Goal: Navigation & Orientation: Understand site structure

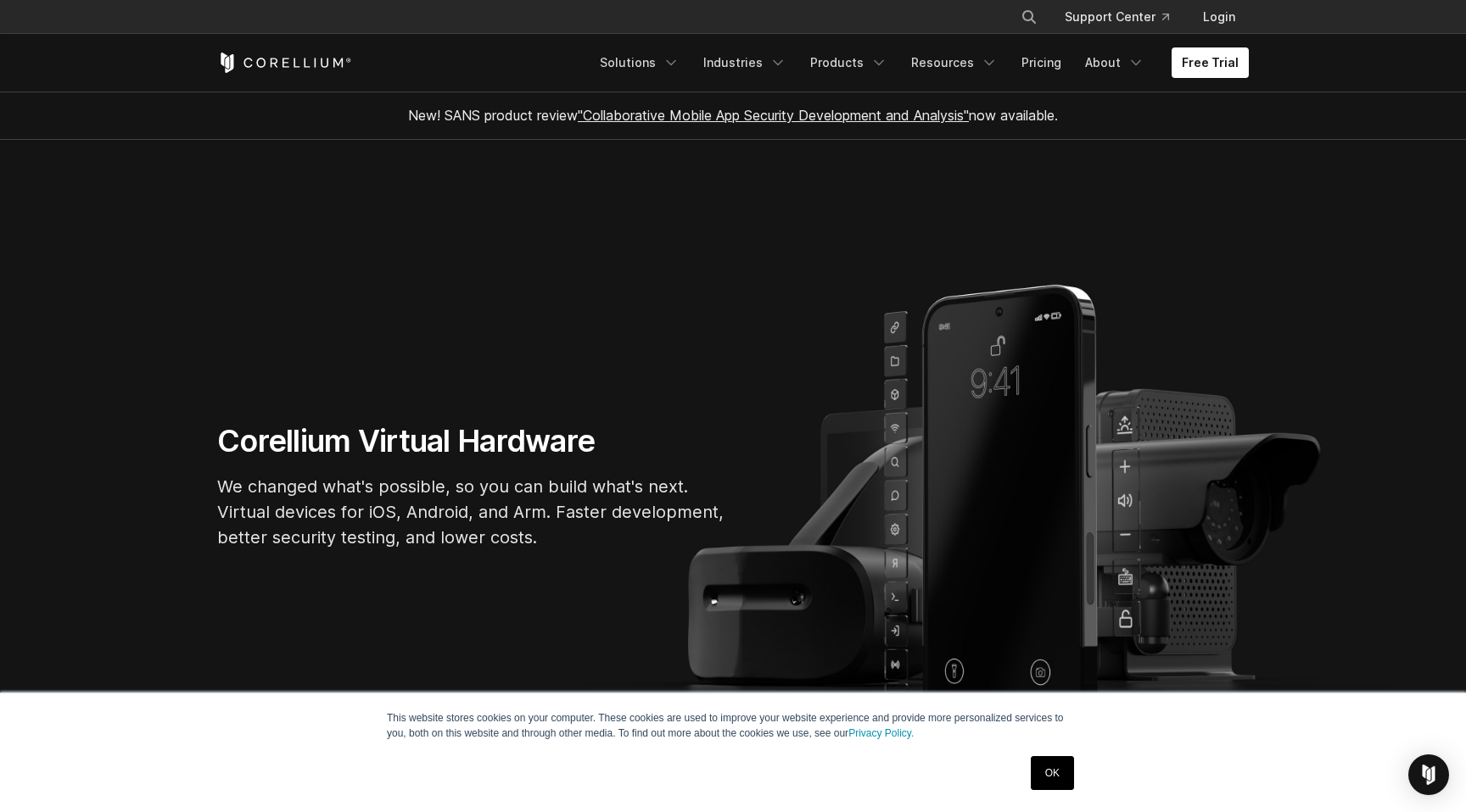
click at [1058, 780] on link "OK" at bounding box center [1052, 773] width 43 height 34
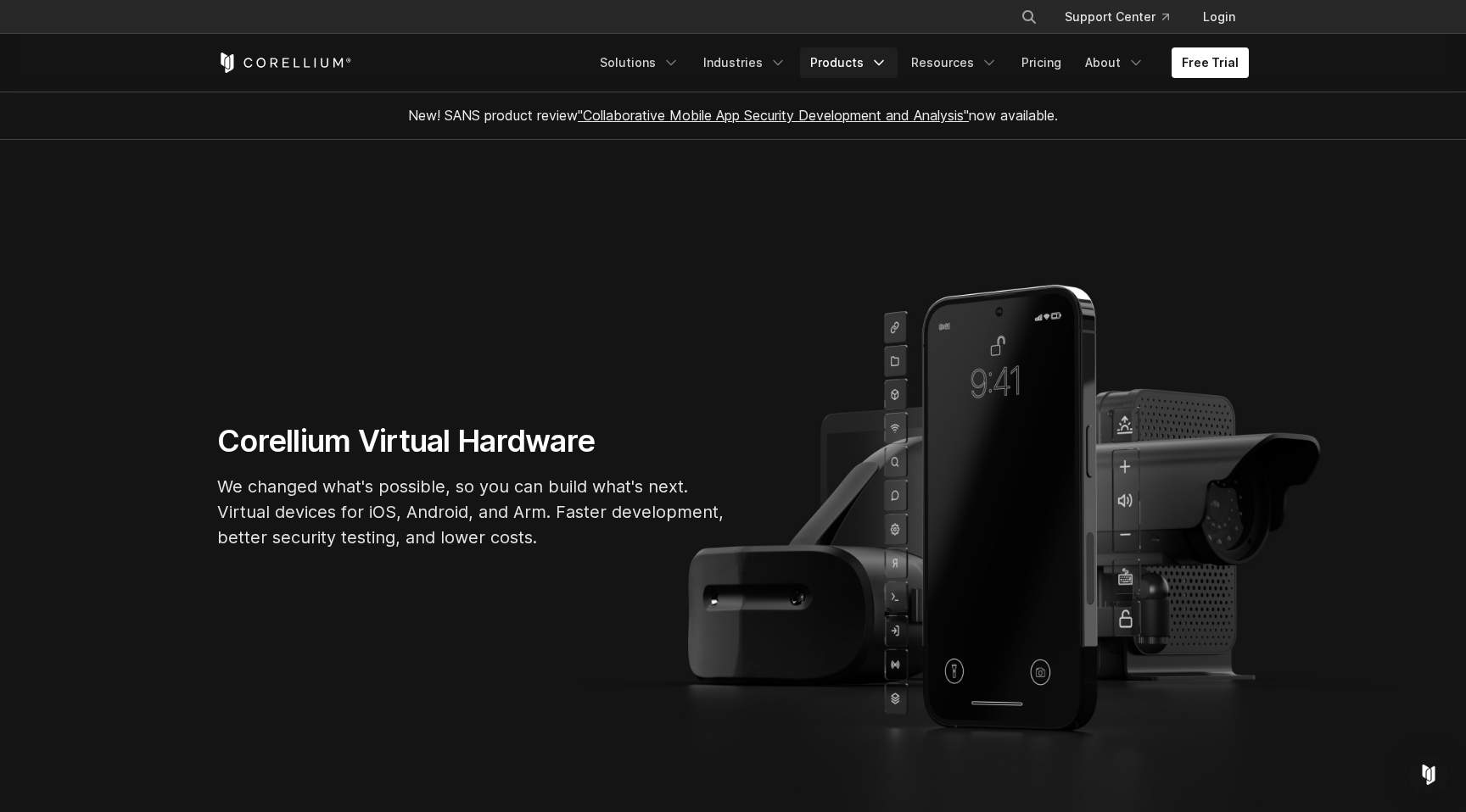
click at [841, 61] on link "Products" at bounding box center [848, 63] width 98 height 30
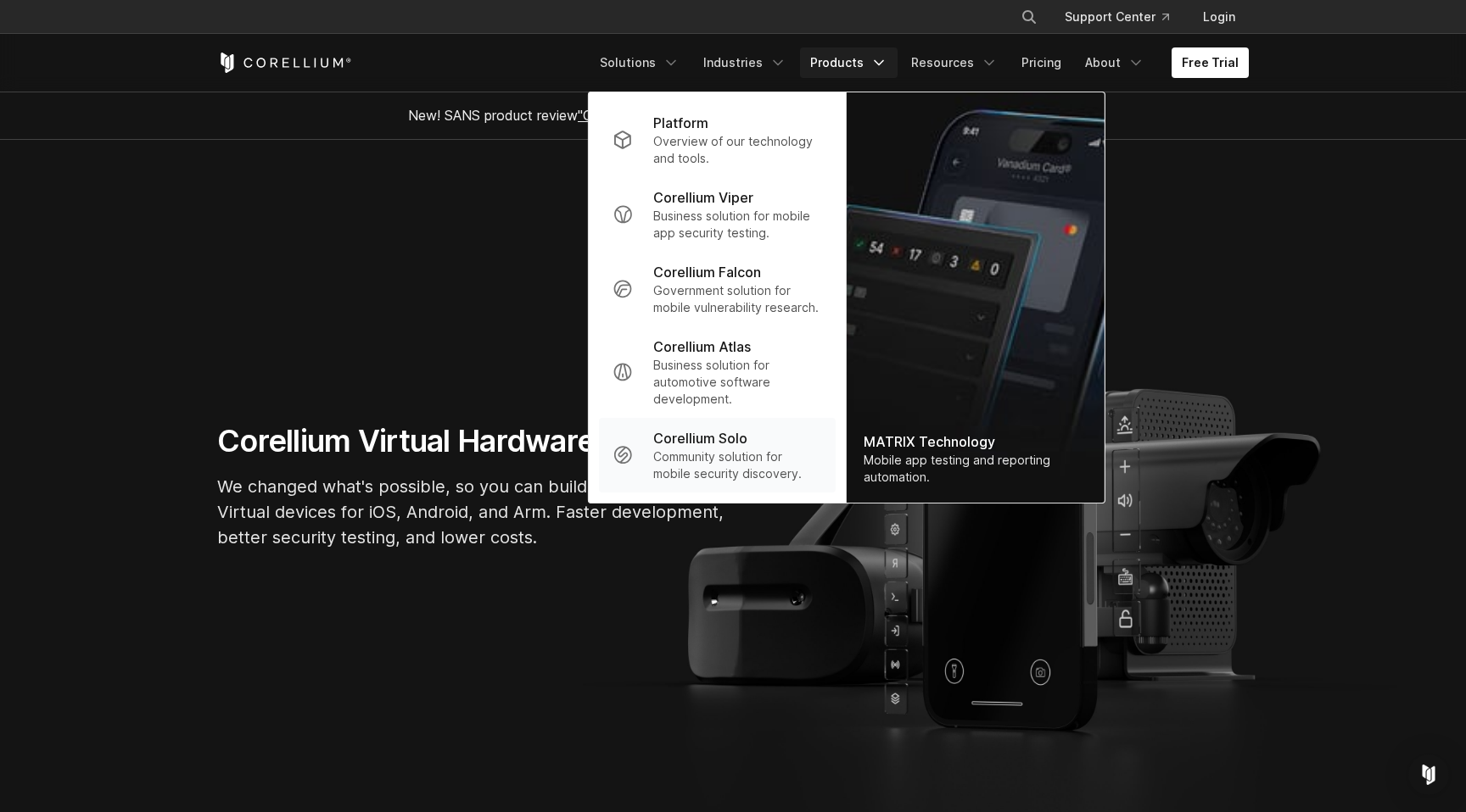
click at [682, 472] on p "Community solution for mobile security discovery." at bounding box center [737, 465] width 169 height 34
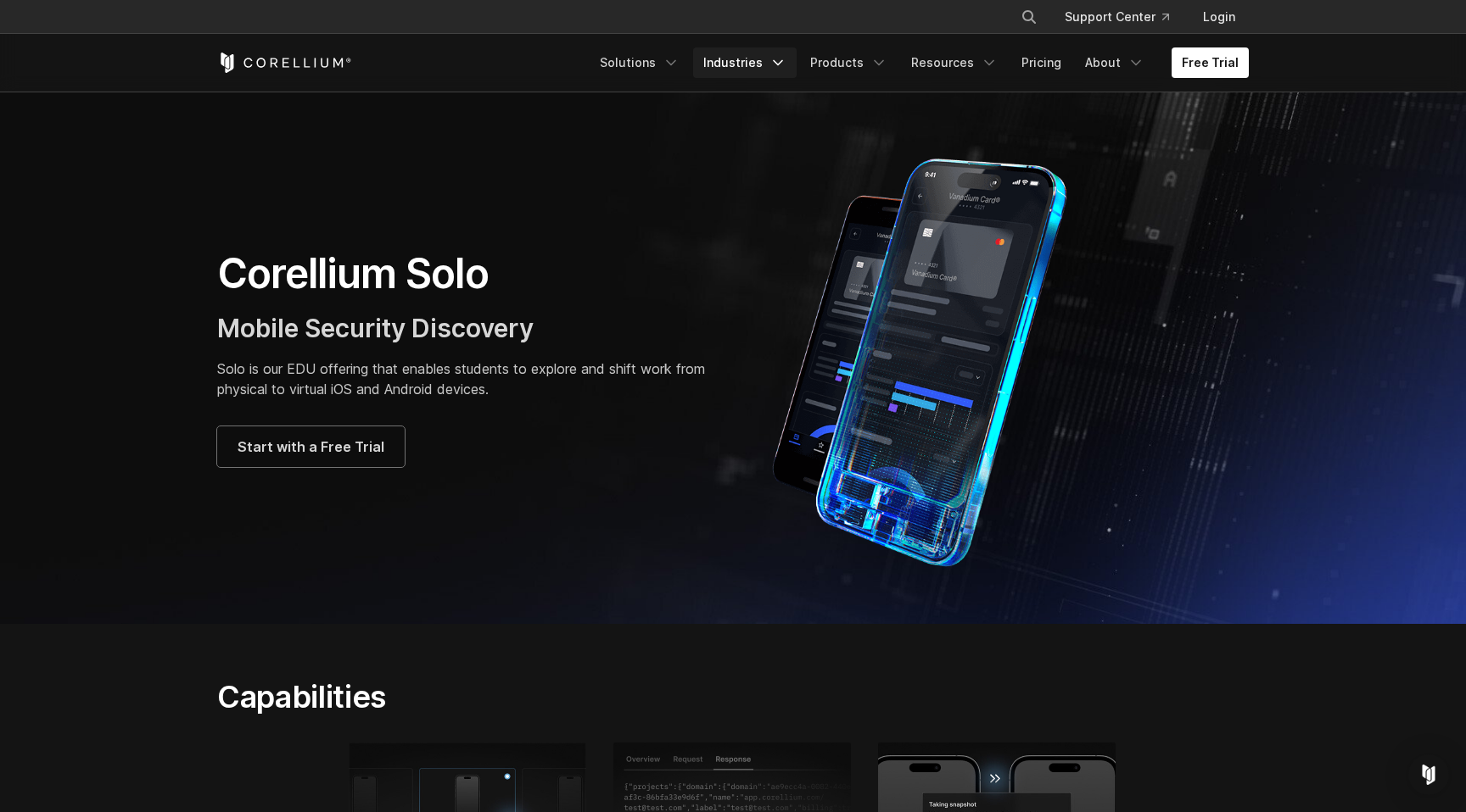
click at [770, 64] on link "Industries" at bounding box center [744, 63] width 103 height 30
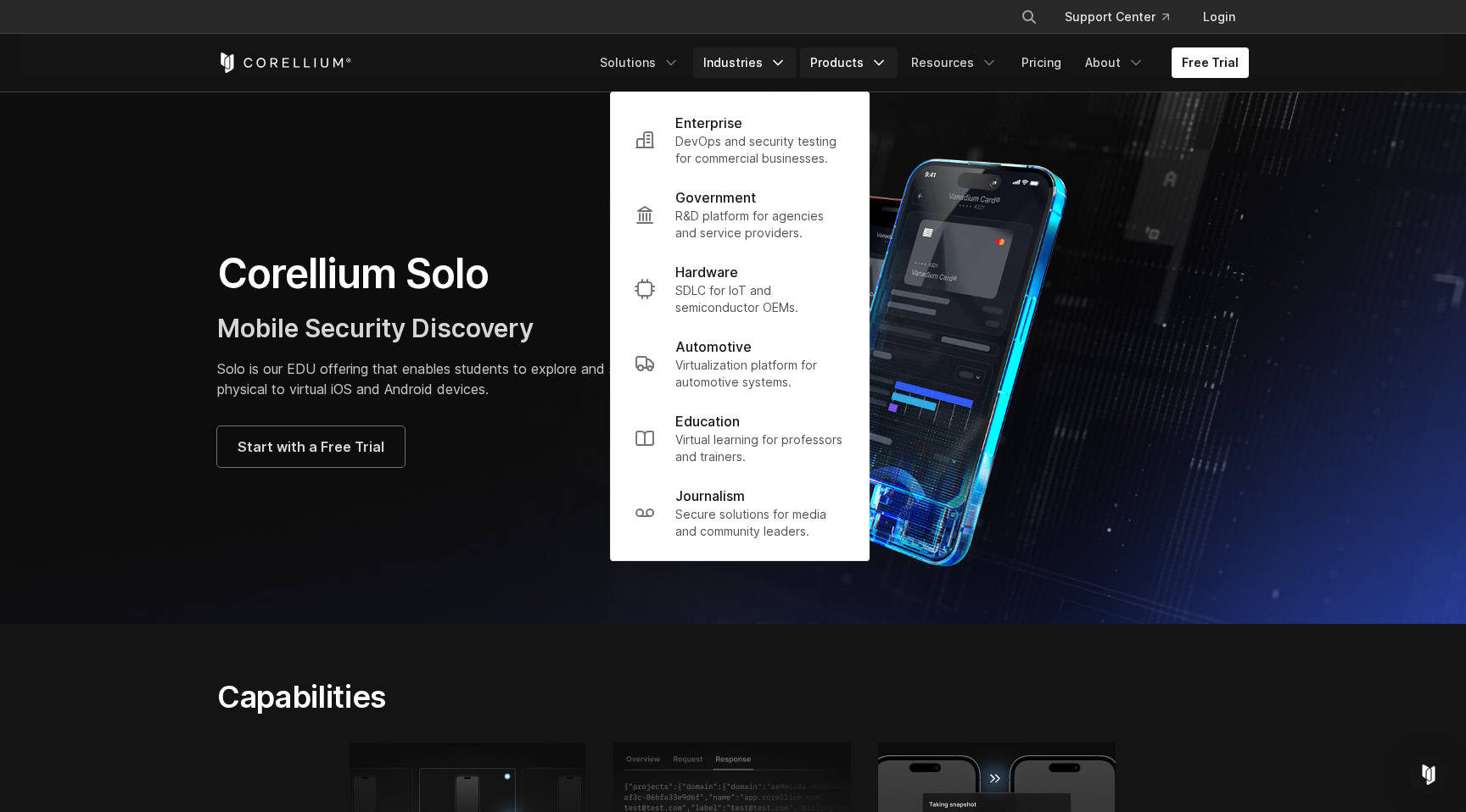
click at [834, 71] on link "Products" at bounding box center [848, 63] width 98 height 30
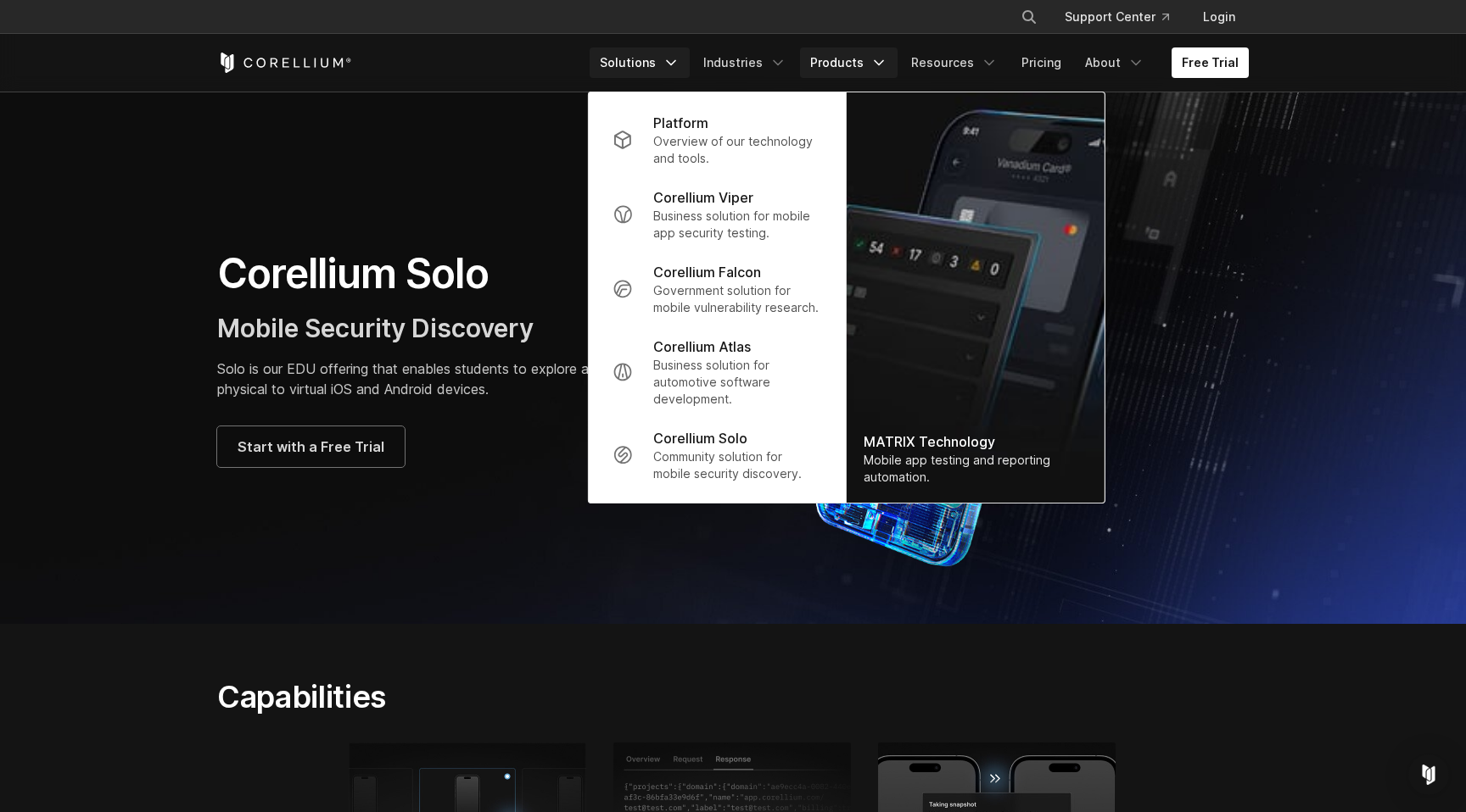
click at [665, 60] on link "Solutions" at bounding box center [639, 63] width 100 height 30
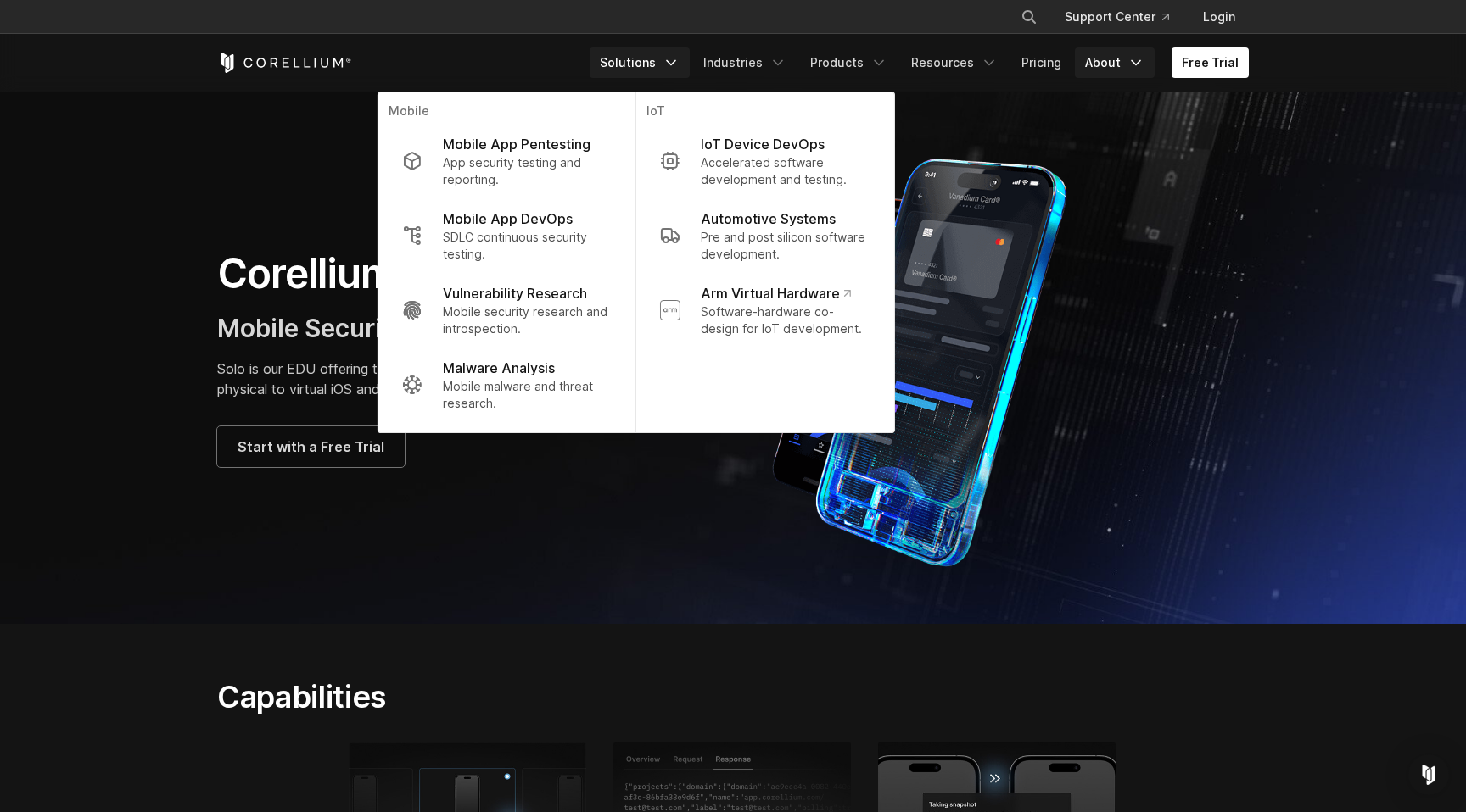
click at [1115, 65] on link "About" at bounding box center [1115, 63] width 80 height 30
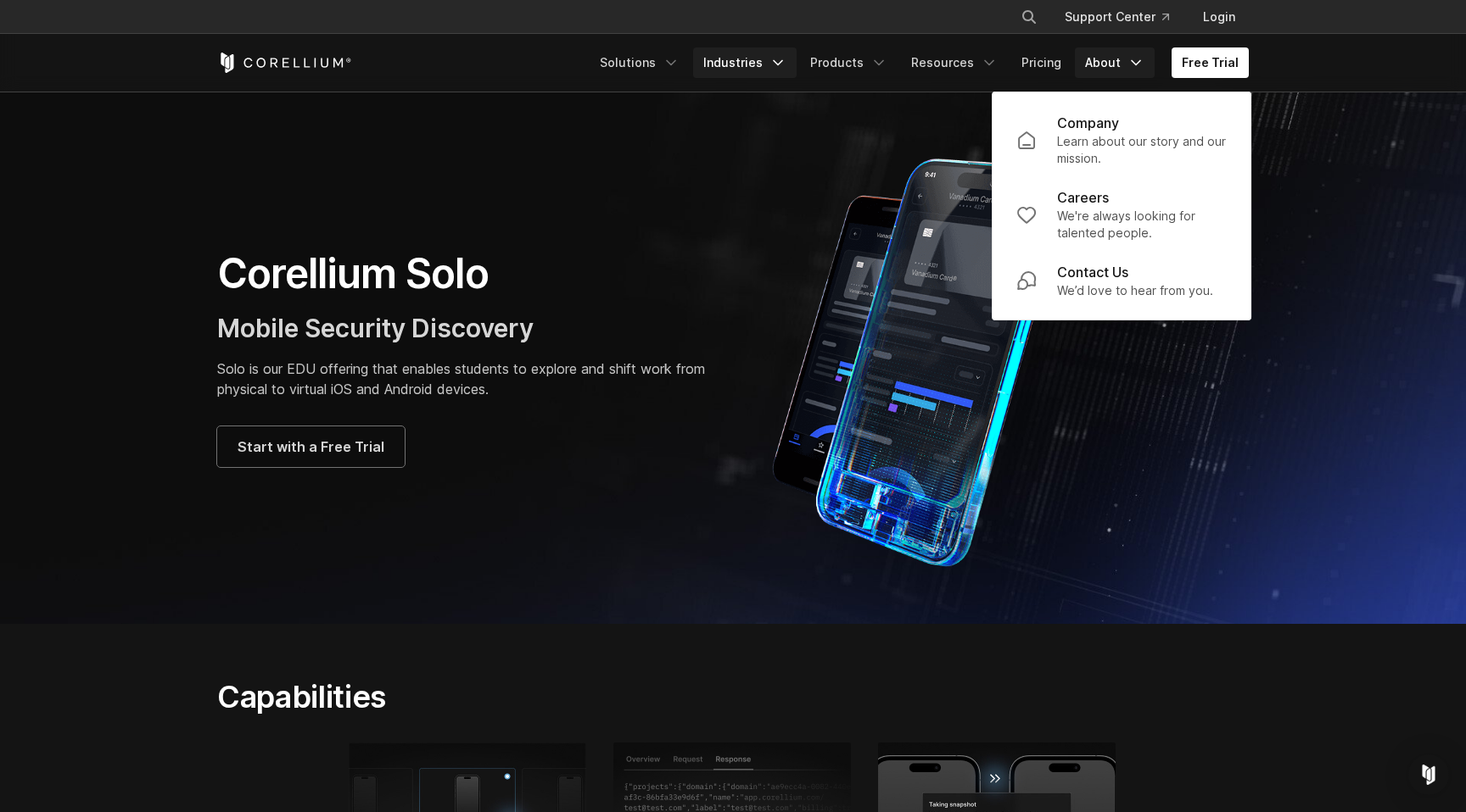
click at [776, 65] on link "Industries" at bounding box center [744, 63] width 103 height 30
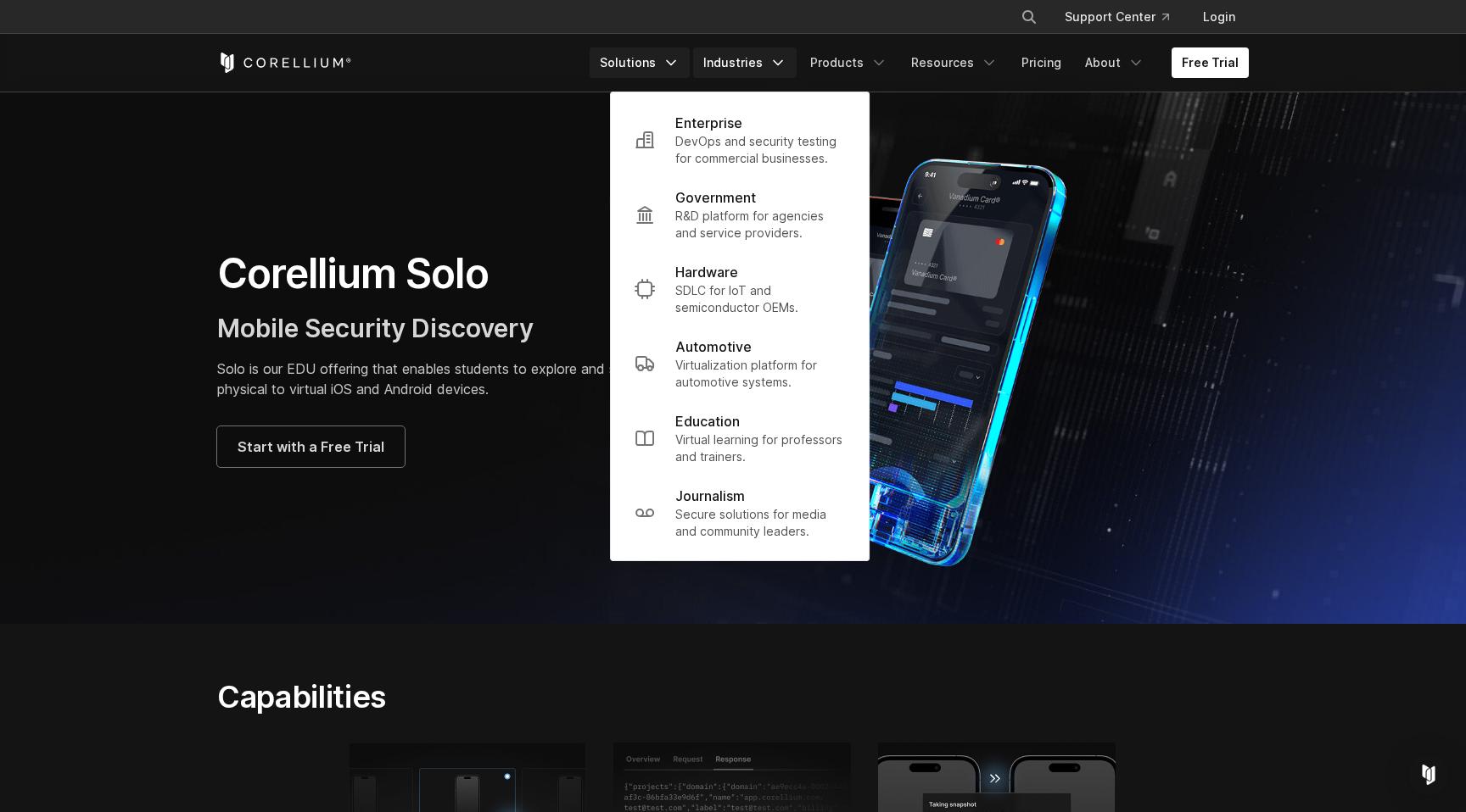
click at [680, 64] on icon "Navigation Menu" at bounding box center [671, 63] width 17 height 17
